Goal: Transaction & Acquisition: Subscribe to service/newsletter

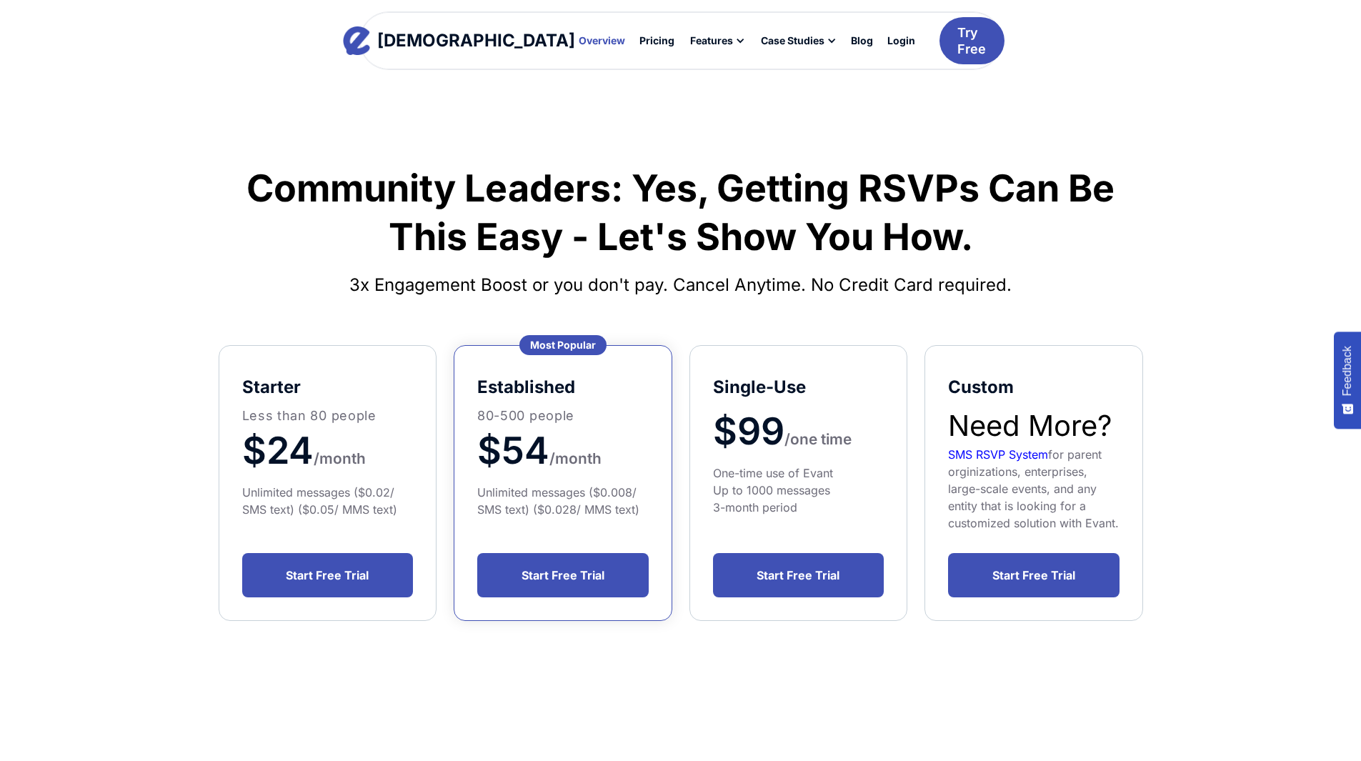
click at [579, 42] on div "Overview" at bounding box center [602, 41] width 46 height 10
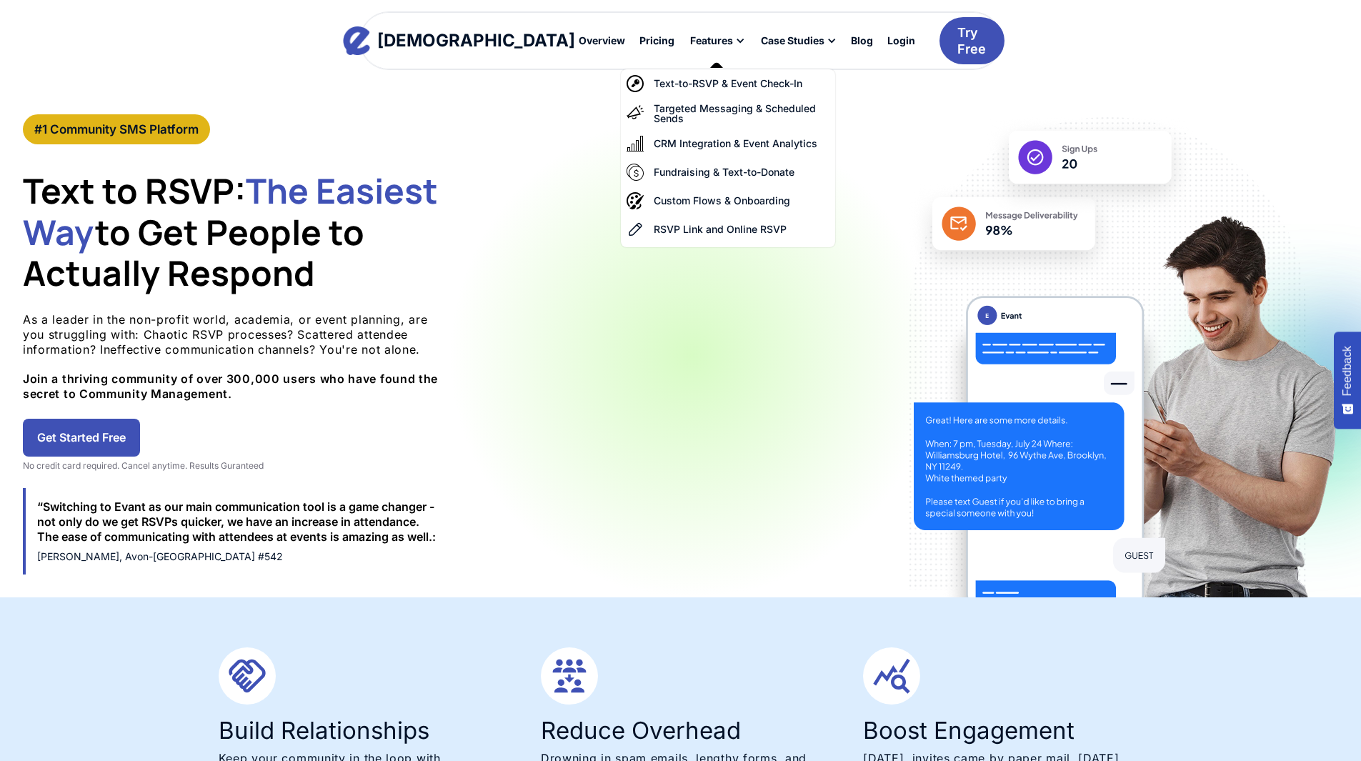
click at [682, 47] on div at bounding box center [717, 41] width 71 height 24
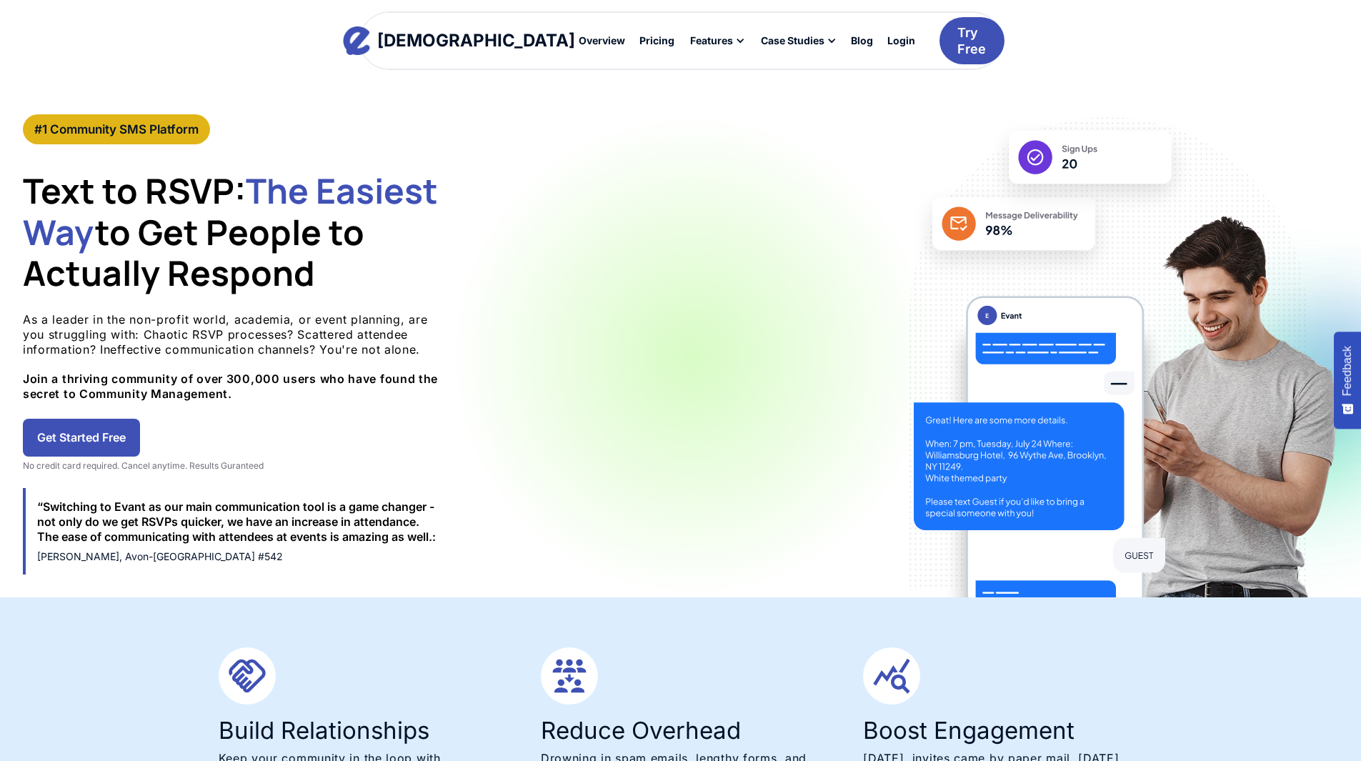
click at [682, 47] on div at bounding box center [717, 41] width 71 height 24
click at [639, 39] on div "Pricing" at bounding box center [656, 41] width 35 height 10
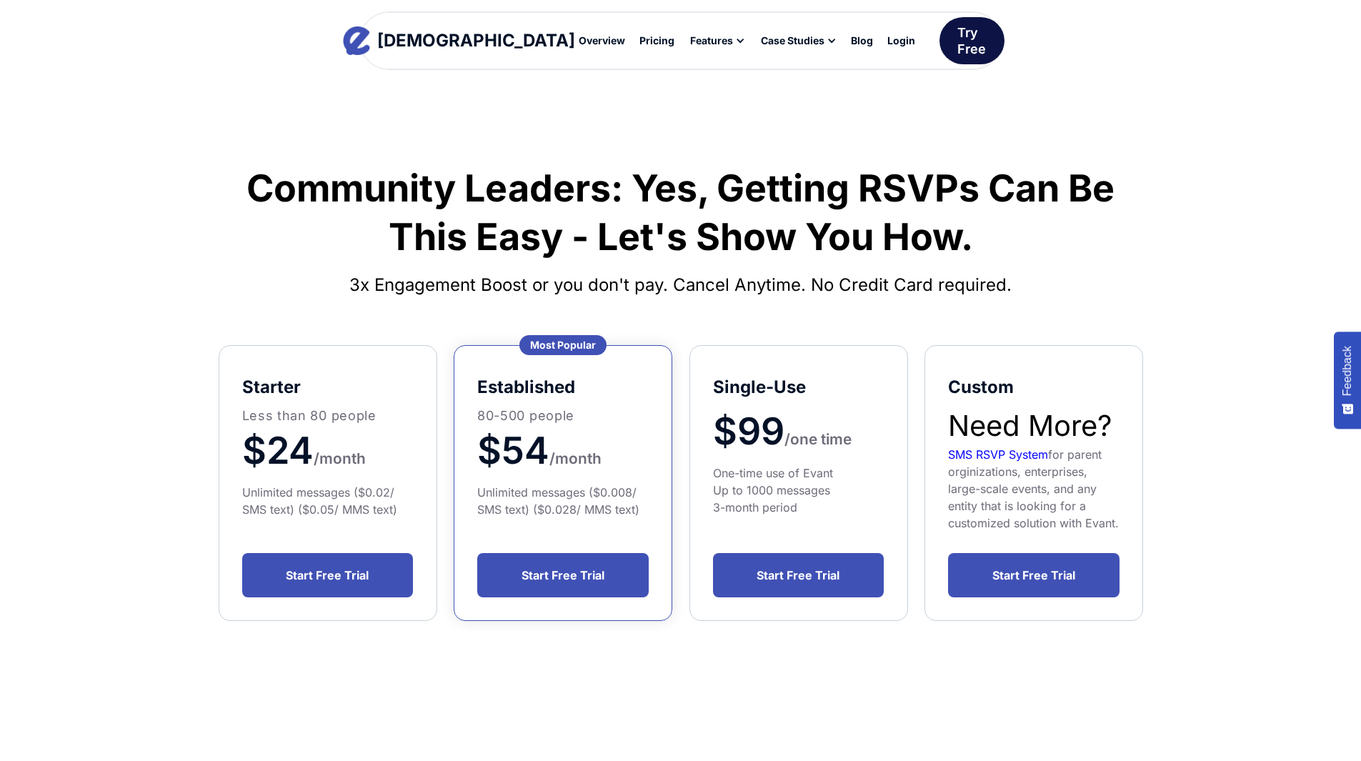
click at [957, 49] on div "Try Free" at bounding box center [971, 41] width 29 height 34
